Goal: Find contact information: Find contact information

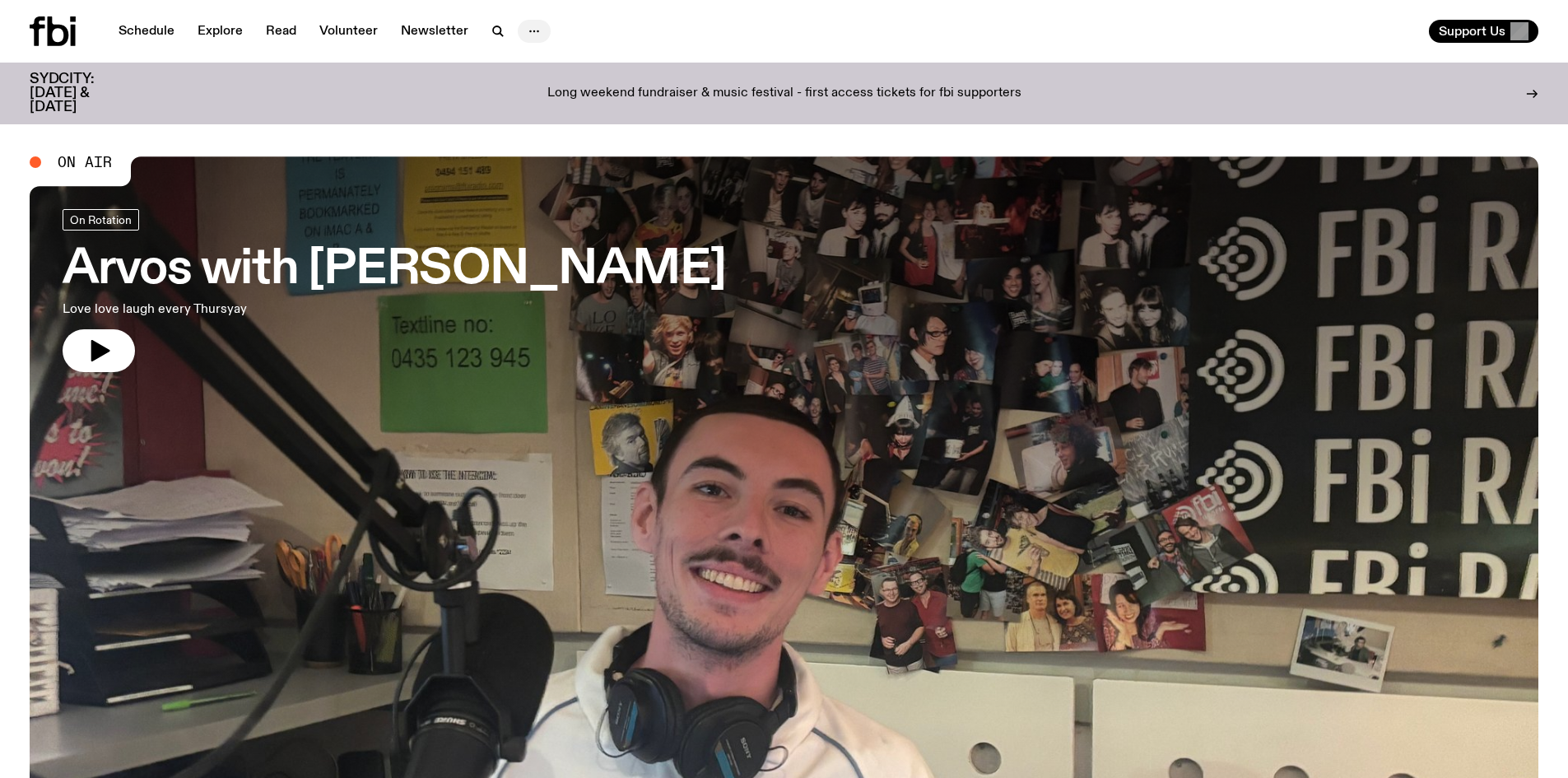
click at [529, 33] on icon "button" at bounding box center [534, 32] width 20 height 20
click at [512, 89] on link "Contact" at bounding box center [534, 94] width 83 height 23
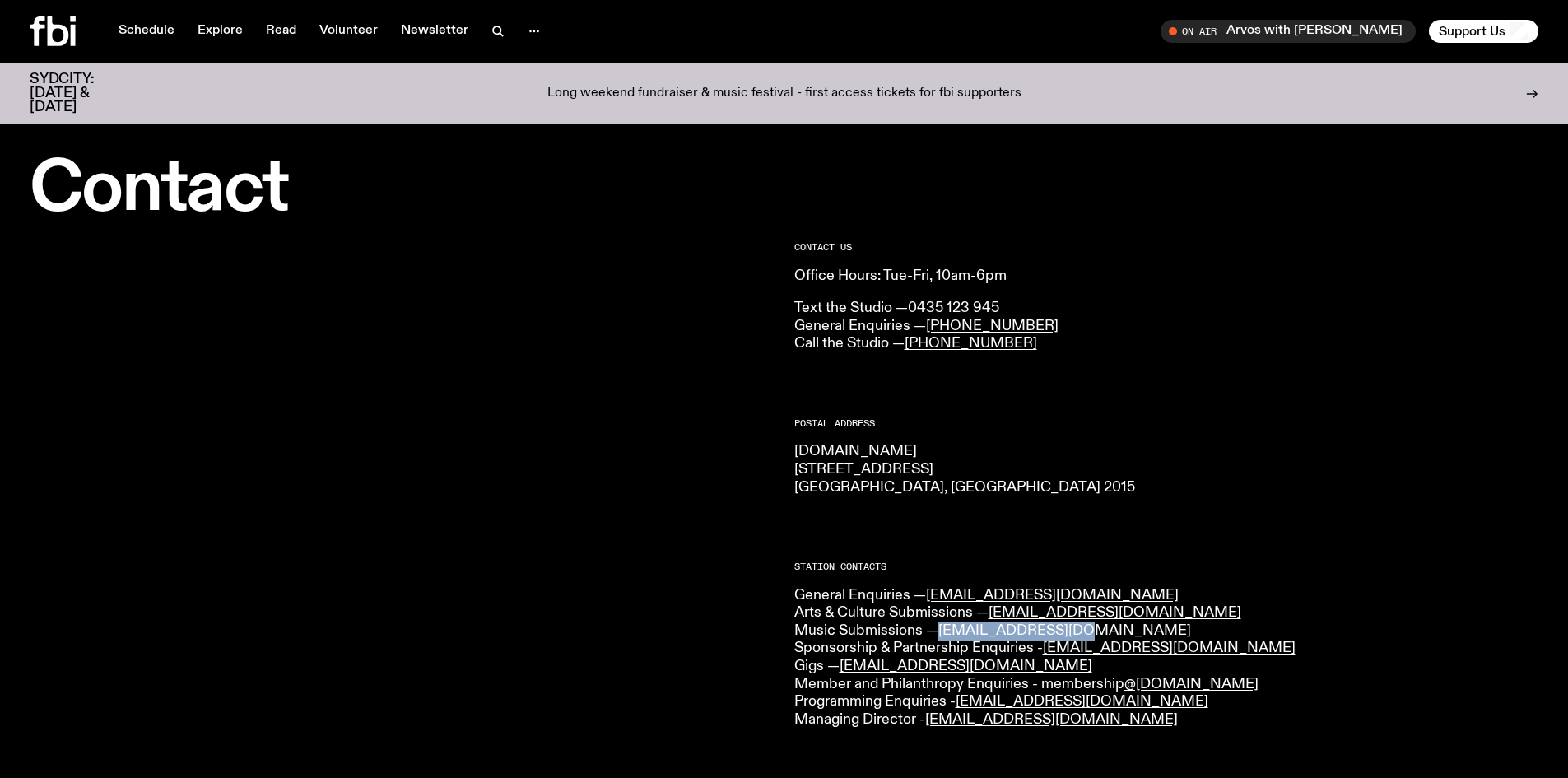
drag, startPoint x: 1085, startPoint y: 627, endPoint x: 945, endPoint y: 636, distance: 140.3
click at [945, 636] on p "General Enquiries — [EMAIL_ADDRESS][DOMAIN_NAME] Arts & Culture Submissions — […" at bounding box center [1167, 658] width 745 height 143
copy link "[EMAIL_ADDRESS][DOMAIN_NAME]"
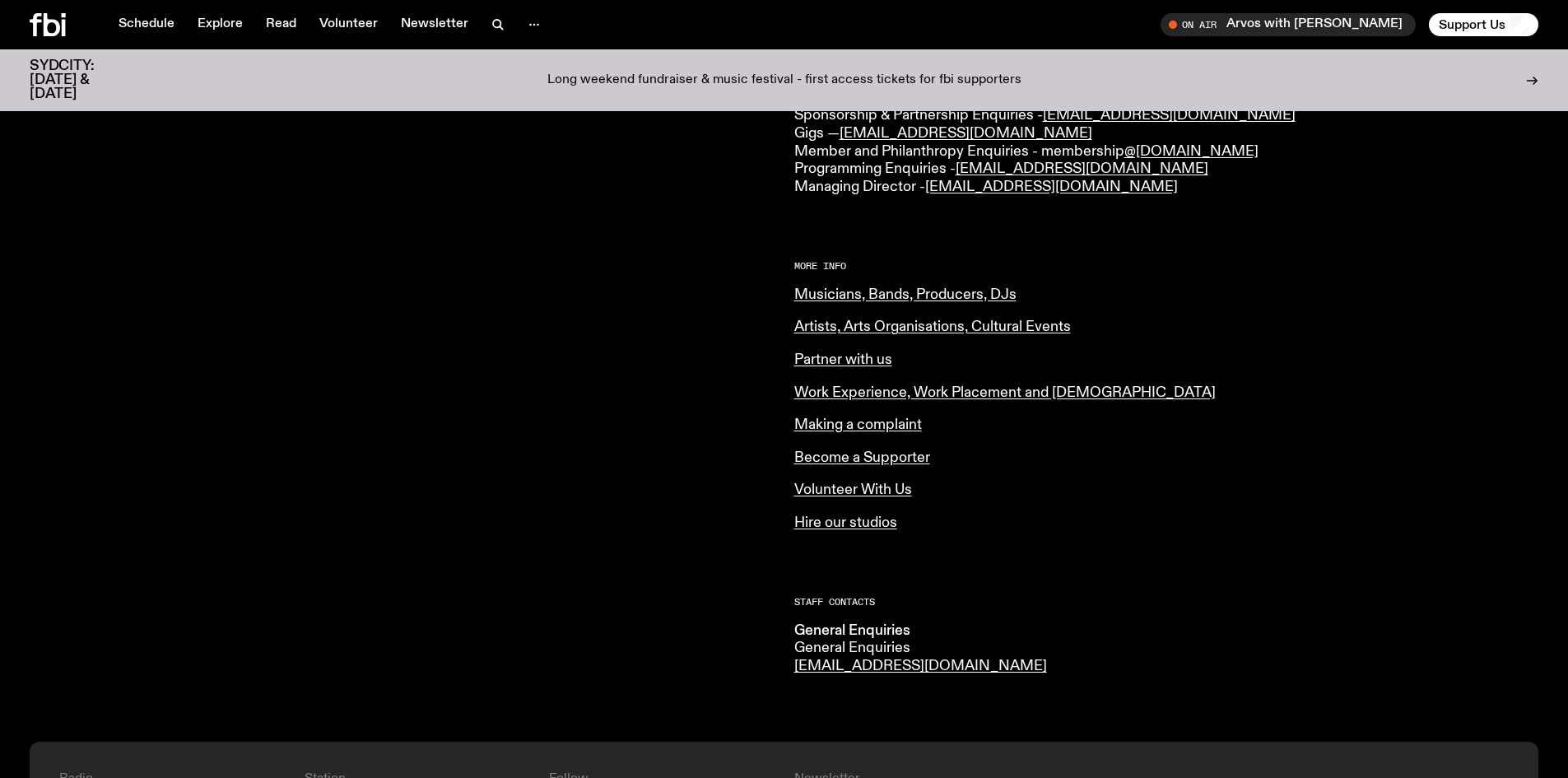
scroll to position [489, 0]
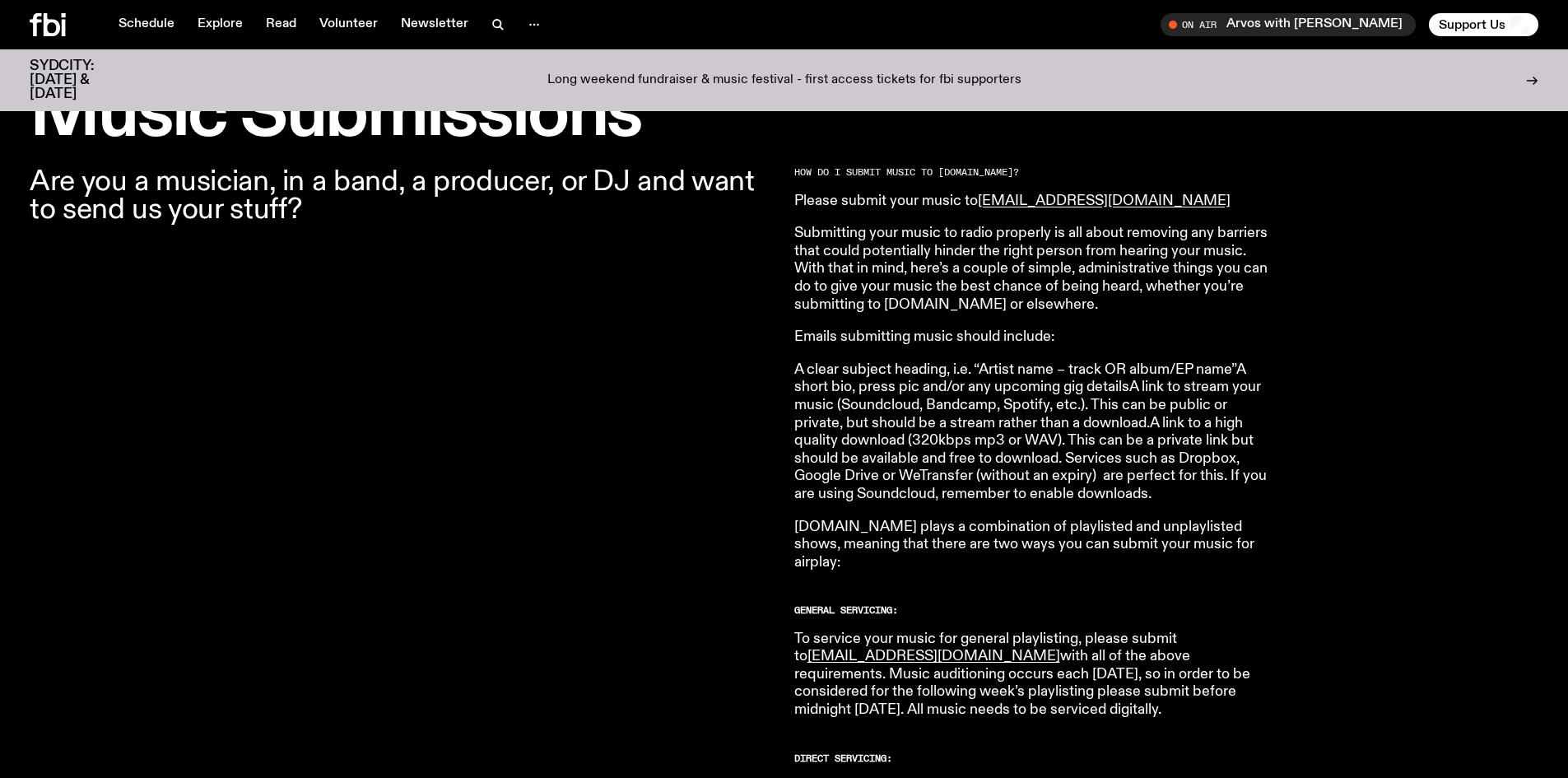
scroll to position [567, 0]
